Goal: Learn about a topic: Learn about a topic

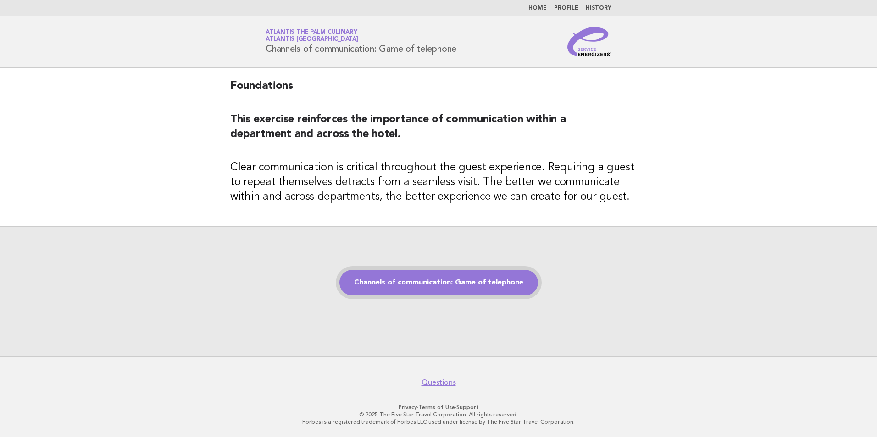
click at [443, 286] on link "Channels of communication: Game of telephone" at bounding box center [438, 283] width 199 height 26
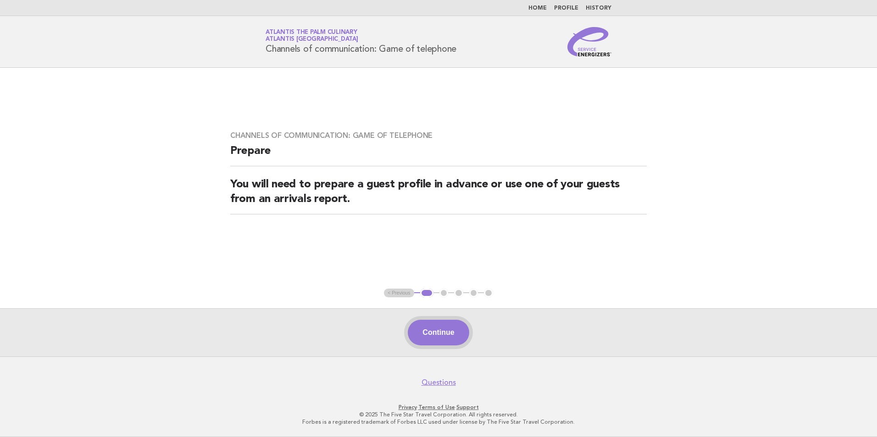
click at [449, 330] on button "Continue" at bounding box center [438, 333] width 61 height 26
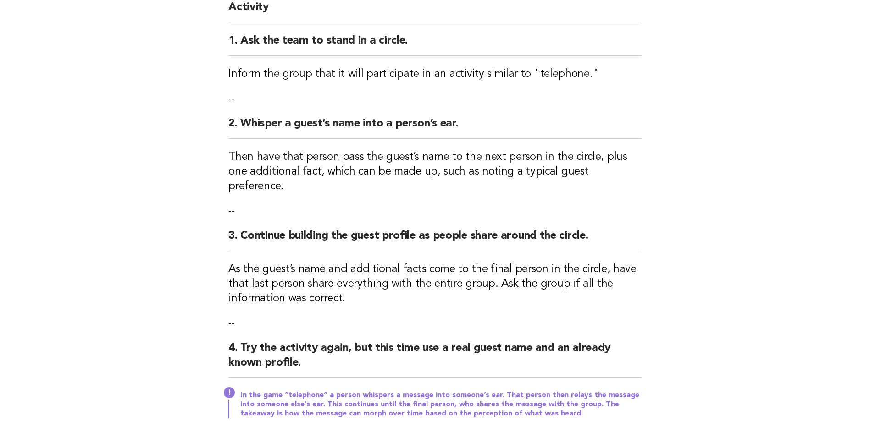
scroll to position [138, 0]
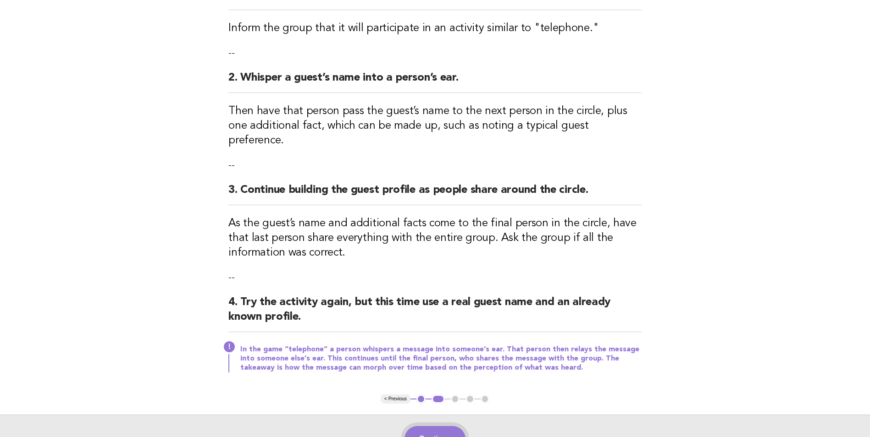
click at [449, 426] on button "Continue" at bounding box center [434, 439] width 61 height 26
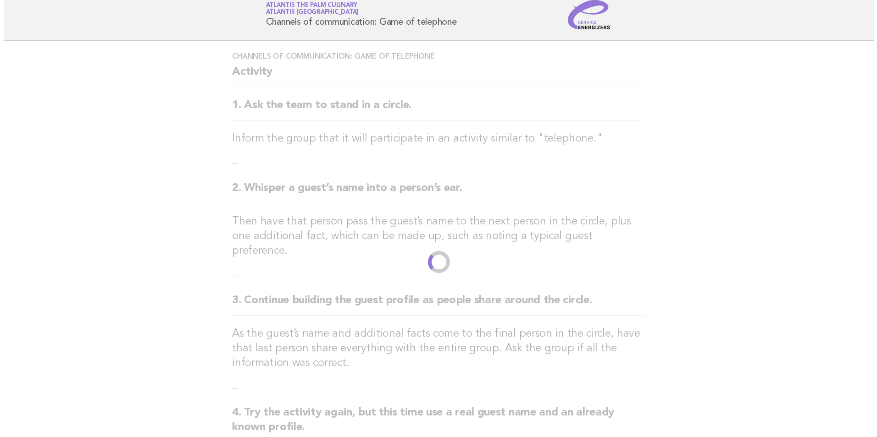
scroll to position [0, 0]
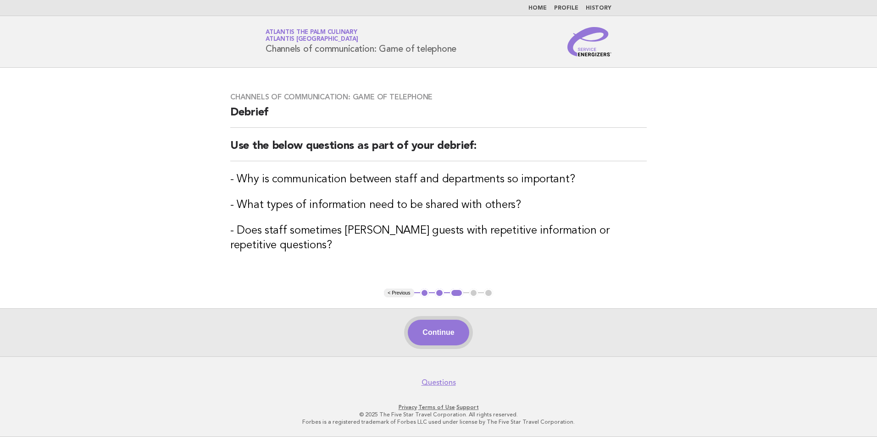
click at [413, 330] on button "Continue" at bounding box center [438, 333] width 61 height 26
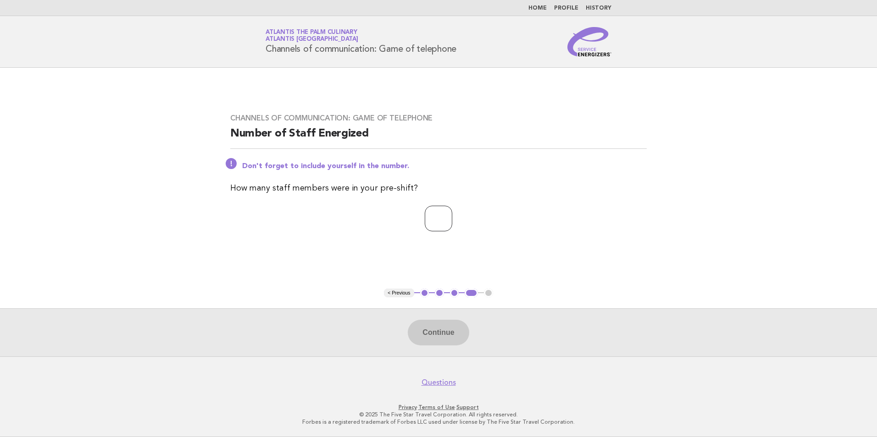
click at [426, 218] on input "number" at bounding box center [439, 219] width 28 height 26
type input "**"
click at [432, 331] on button "Continue" at bounding box center [438, 333] width 61 height 26
